Goal: Obtain resource: Download file/media

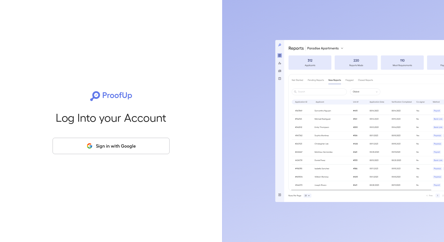
click at [127, 148] on button "Sign in with Google" at bounding box center [111, 146] width 117 height 16
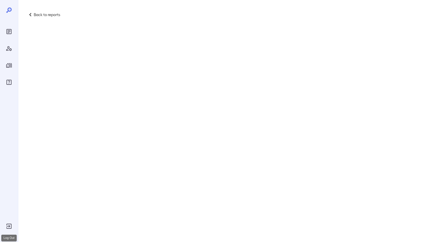
click at [12, 226] on icon "Log Out" at bounding box center [9, 225] width 7 height 7
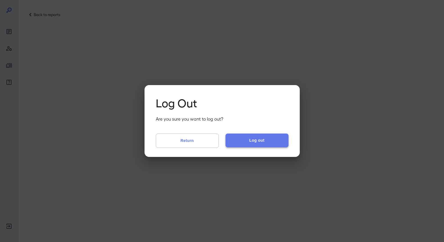
click at [244, 146] on button "Log out" at bounding box center [257, 139] width 63 height 13
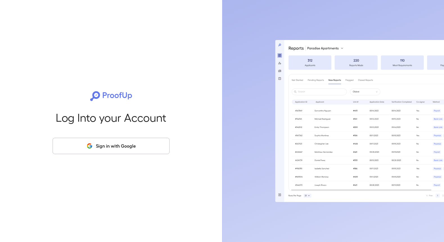
click at [127, 145] on button "Sign in with Google" at bounding box center [111, 146] width 117 height 16
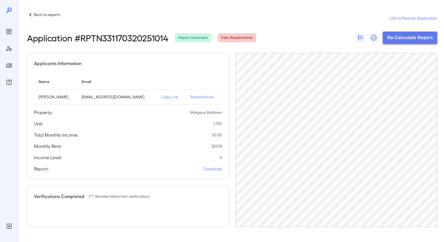
click at [395, 35] on button "Re-Calculate Report" at bounding box center [410, 37] width 55 height 12
click at [403, 17] on link "Link to Resman Application" at bounding box center [414, 18] width 48 height 6
click at [209, 168] on link "Download" at bounding box center [213, 169] width 18 height 6
click at [307, 24] on div "Back to reports Link to Resman Application" at bounding box center [232, 17] width 410 height 13
click at [334, 4] on div "Back to reports Link to Resman Application Application # RPTN331170320251014 Re…" at bounding box center [231, 119] width 426 height 238
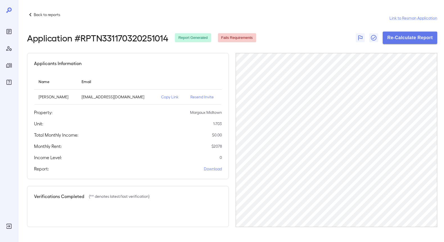
click at [165, 97] on p "Copy Link" at bounding box center [171, 97] width 20 height 6
click at [166, 98] on p "Copy Link" at bounding box center [171, 97] width 20 height 6
click at [396, 16] on link "Link to Resman Application" at bounding box center [414, 18] width 48 height 6
